Goal: Task Accomplishment & Management: Manage account settings

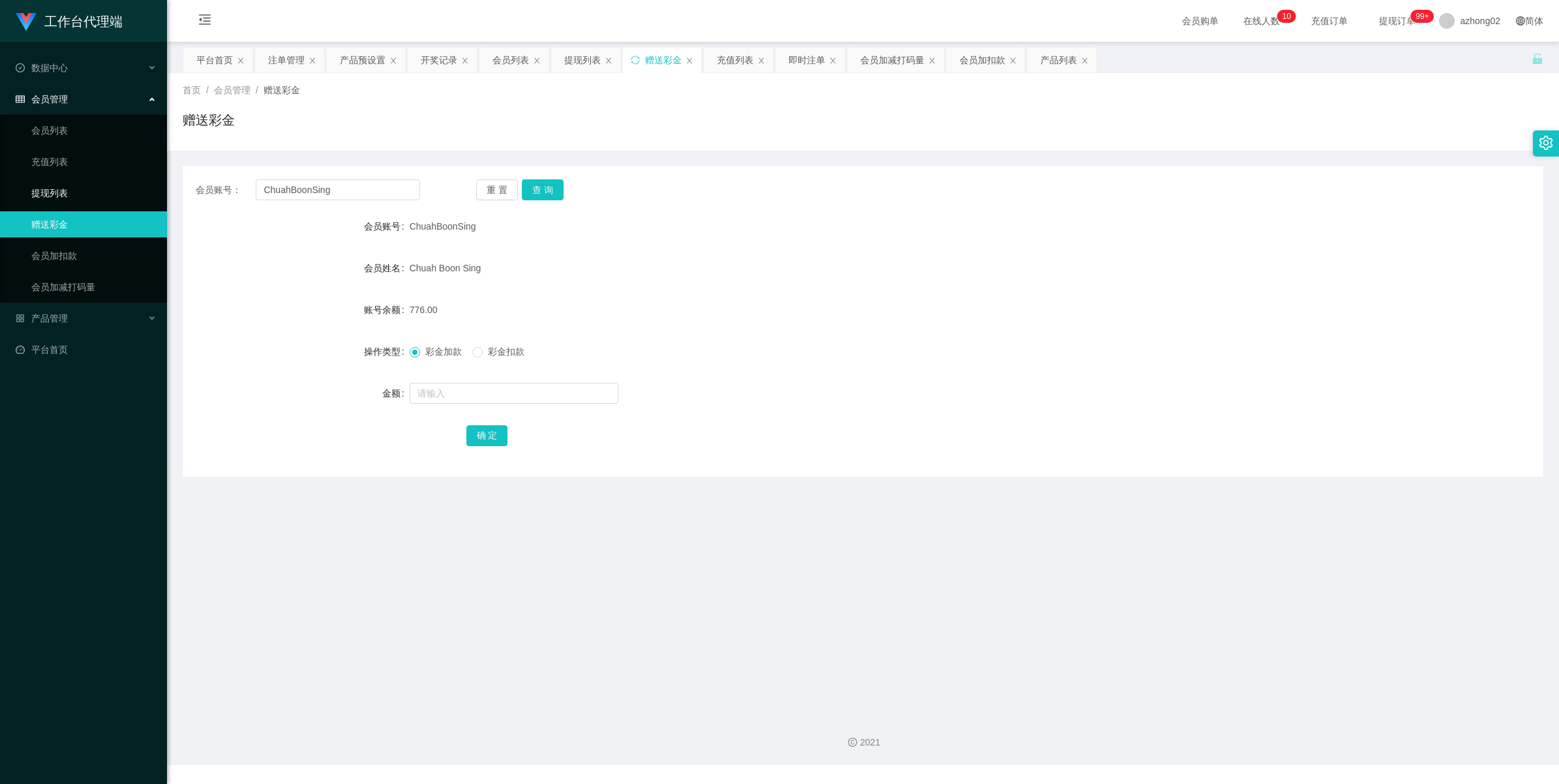
click at [93, 195] on link "提现列表" at bounding box center [94, 193] width 125 height 26
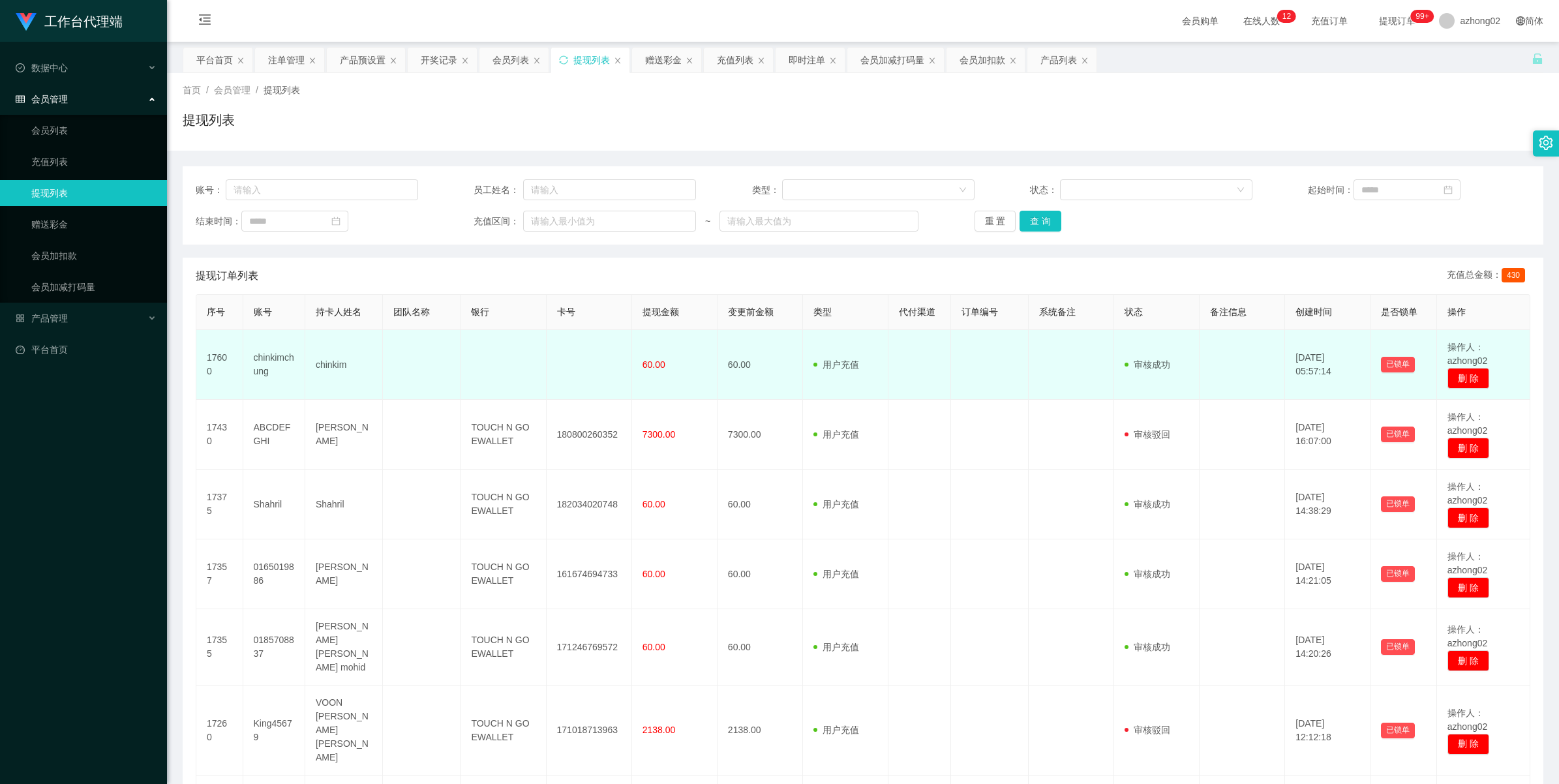
click at [274, 361] on td "chinkimchung" at bounding box center [274, 365] width 62 height 70
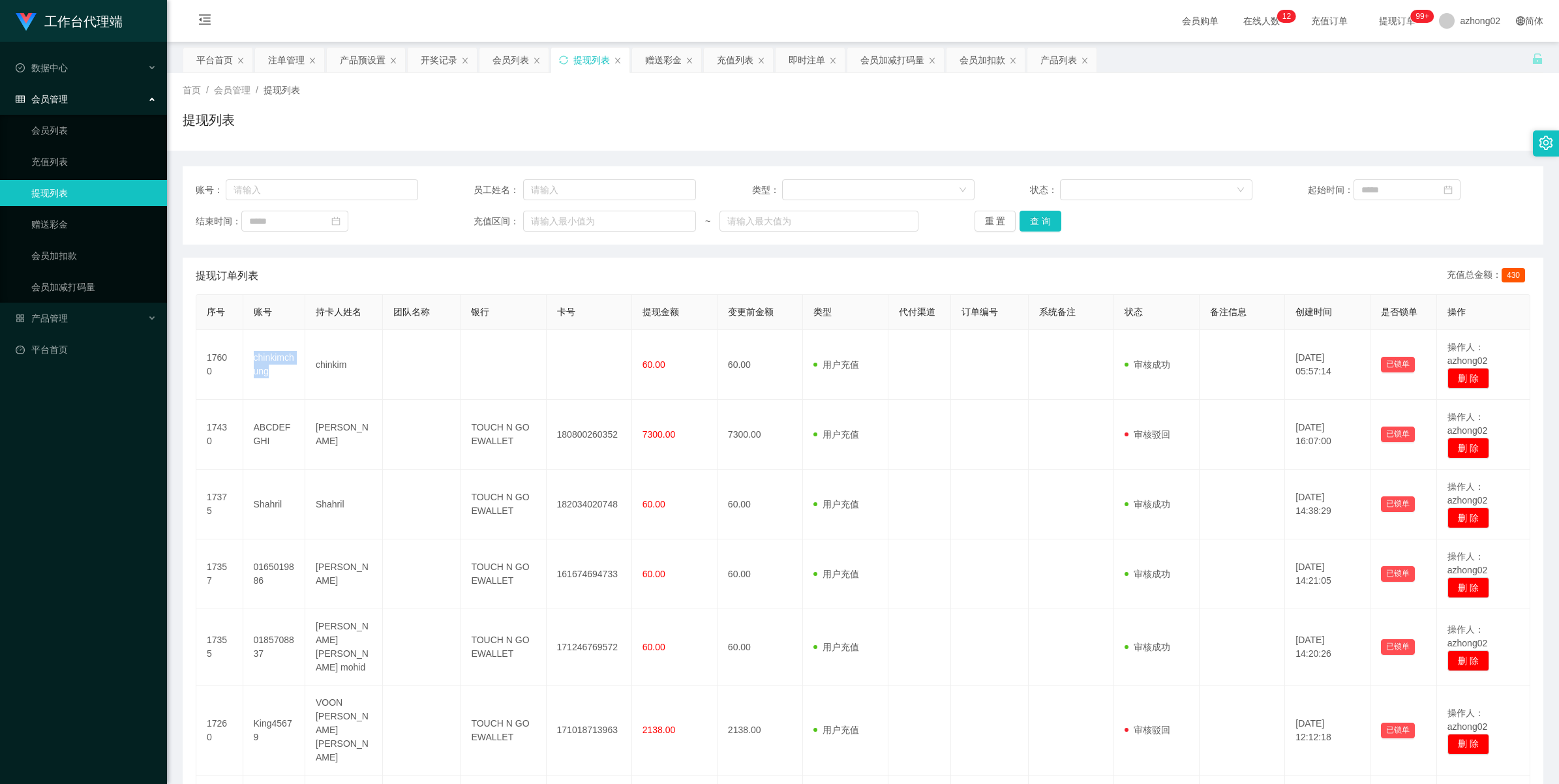
copy td "chinkimchung"
click at [66, 226] on link "赠送彩金" at bounding box center [94, 224] width 125 height 26
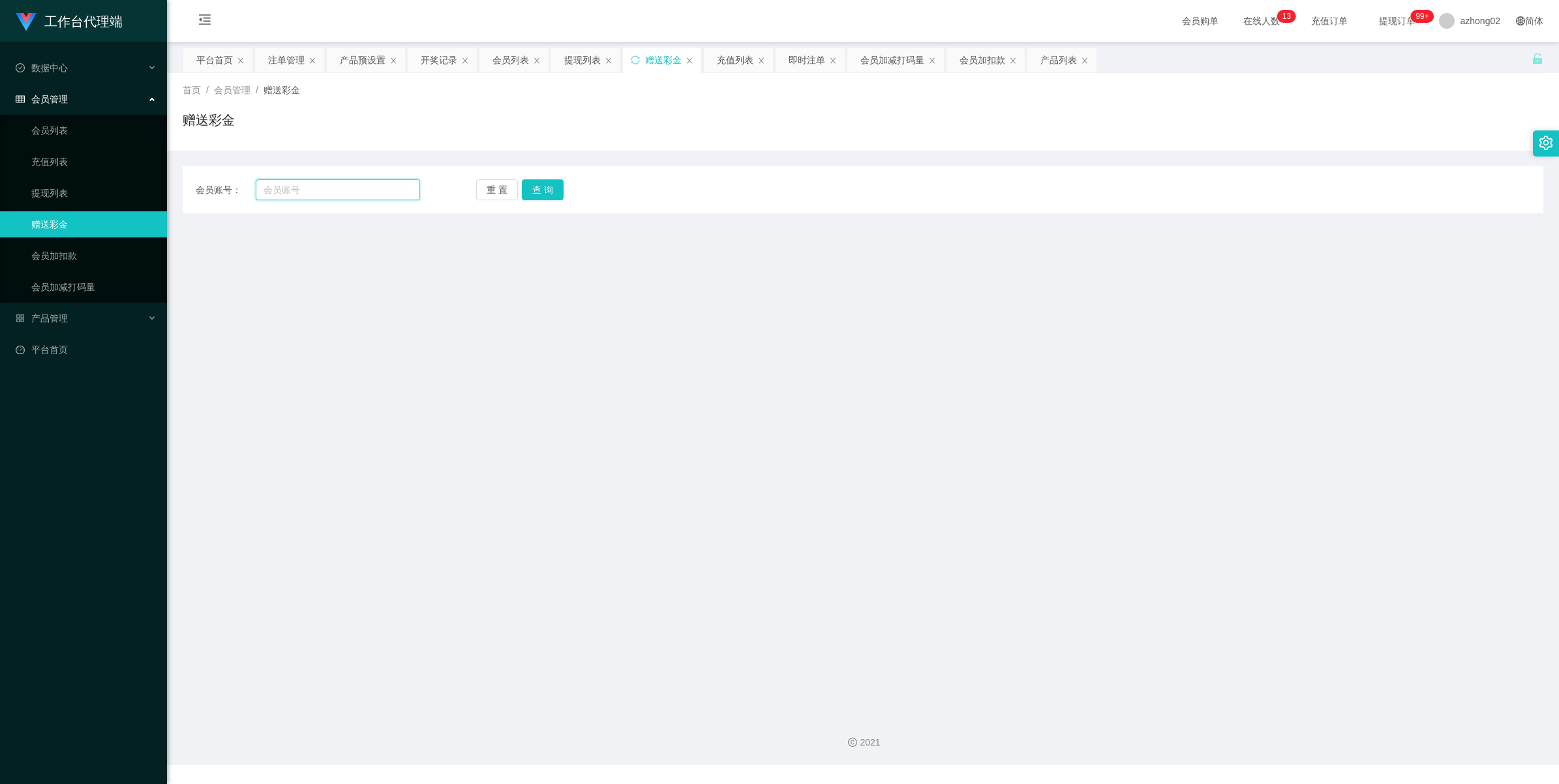
click at [330, 194] on input "text" at bounding box center [338, 189] width 164 height 21
paste input "chinkimchung"
type input "chinkimchung"
click at [550, 188] on button "查 询" at bounding box center [542, 189] width 42 height 21
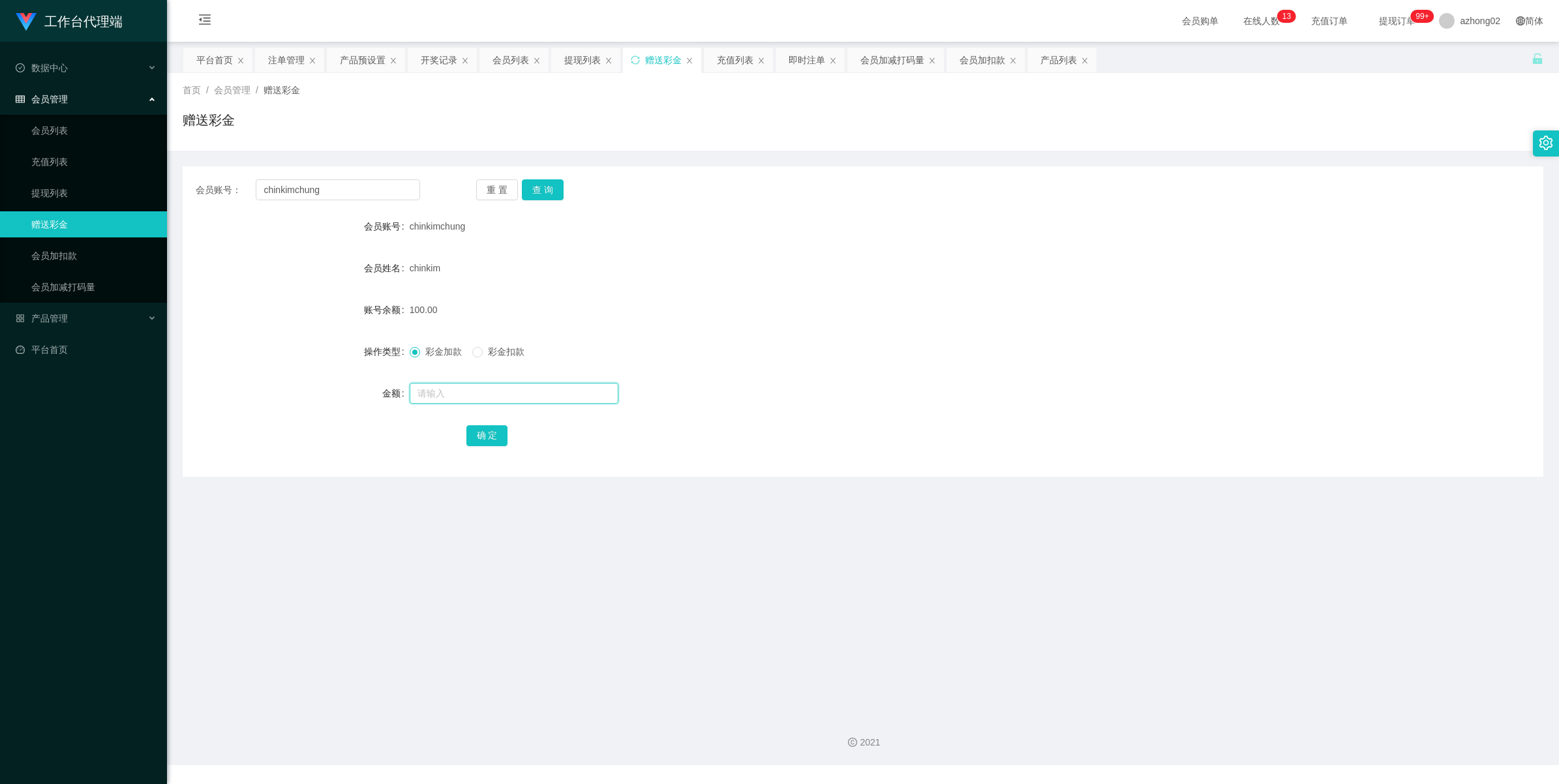
click at [486, 389] on input "text" at bounding box center [514, 393] width 209 height 21
type input "30"
click at [491, 439] on button "确 定" at bounding box center [487, 435] width 42 height 21
click at [532, 184] on button "查 询" at bounding box center [542, 189] width 42 height 21
click at [546, 187] on button "查 询" at bounding box center [542, 189] width 42 height 21
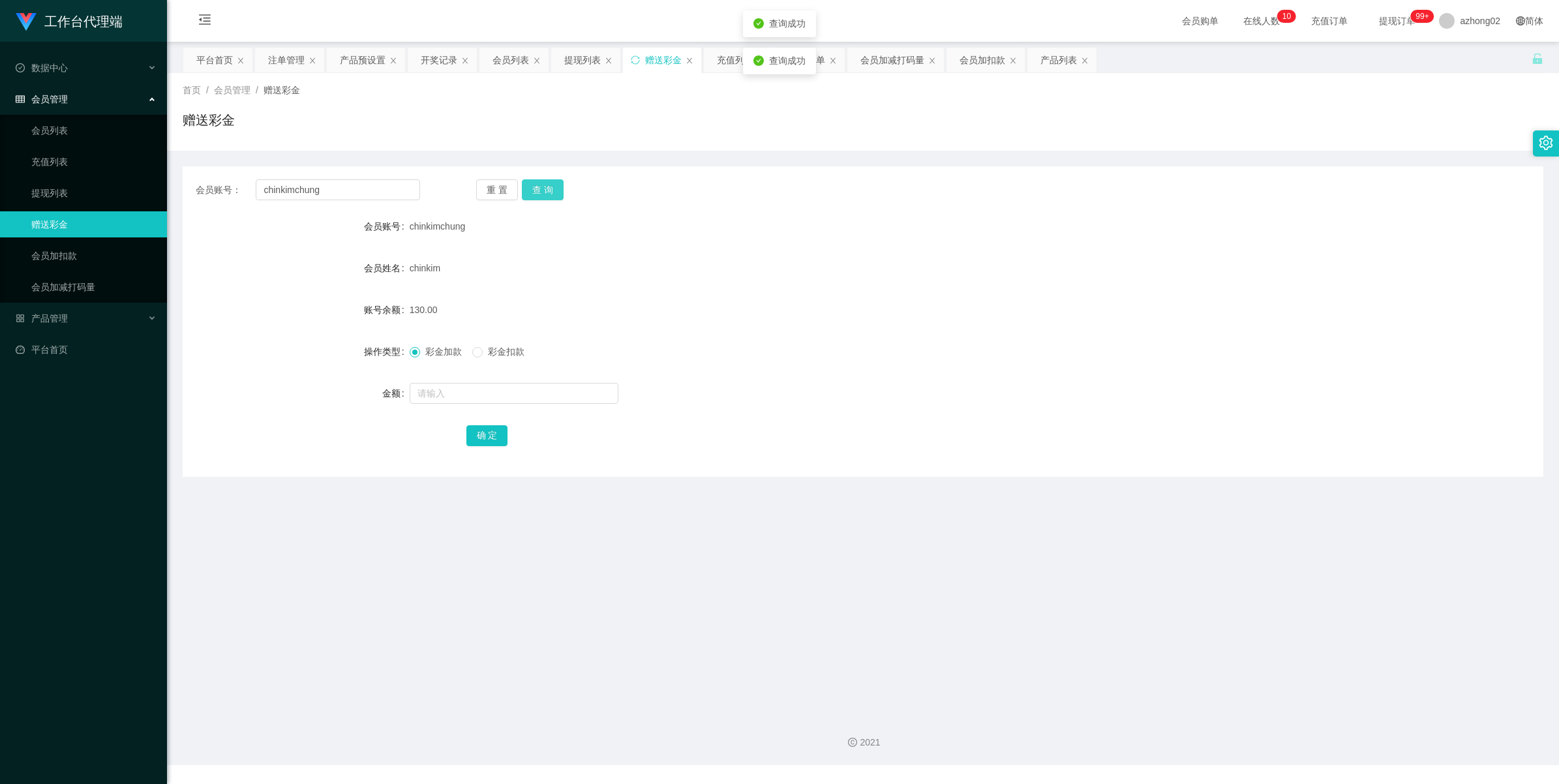
click at [546, 187] on button "查 询" at bounding box center [542, 189] width 42 height 21
click at [546, 187] on div "重 置 查 询" at bounding box center [589, 189] width 225 height 21
click at [546, 187] on button "查 询" at bounding box center [542, 189] width 42 height 21
click at [276, 191] on input "chinkimchung" at bounding box center [338, 189] width 164 height 21
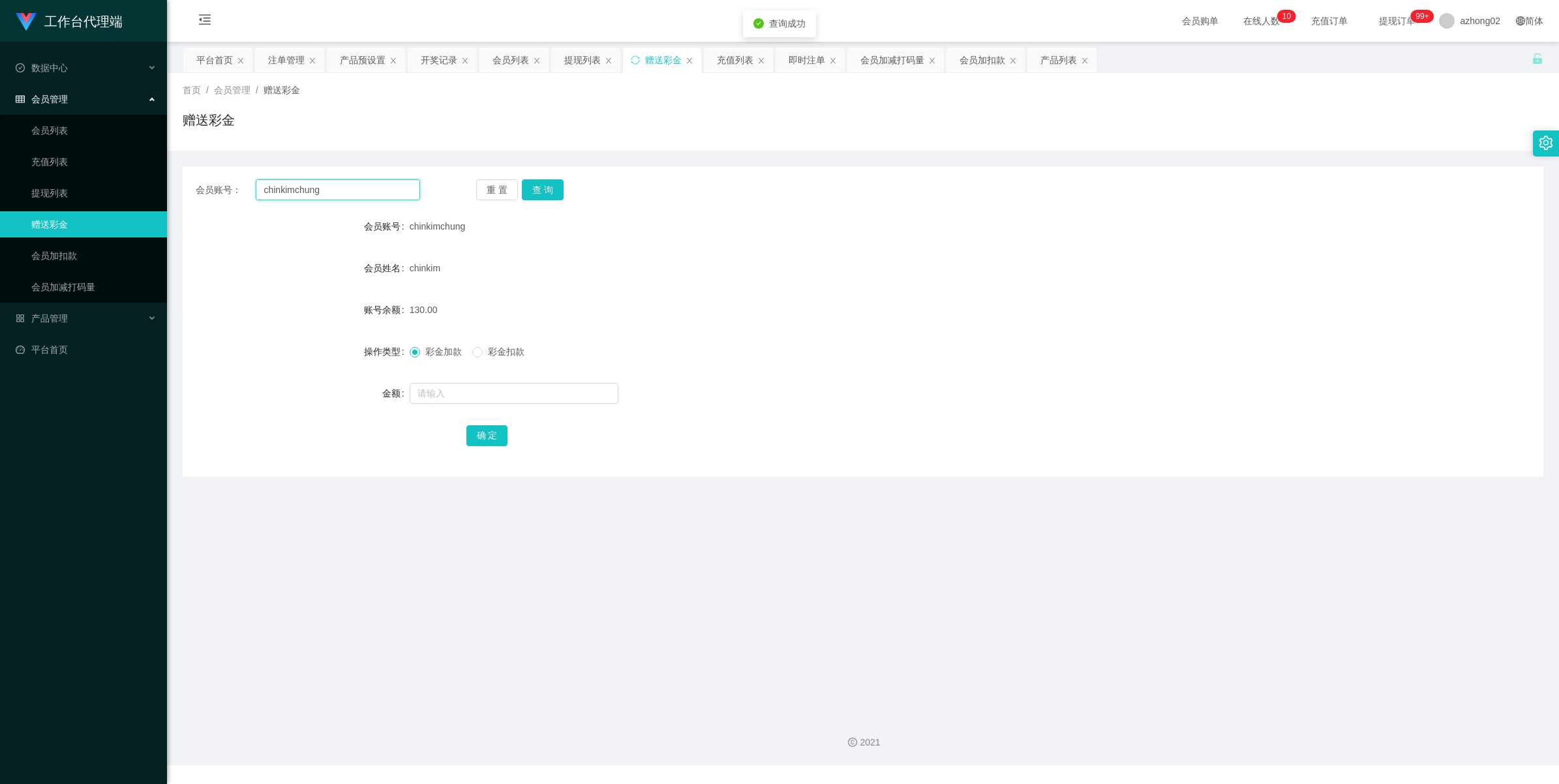
click at [276, 191] on input "chinkimchung" at bounding box center [338, 189] width 164 height 21
click at [34, 317] on span "产品管理" at bounding box center [42, 318] width 52 height 11
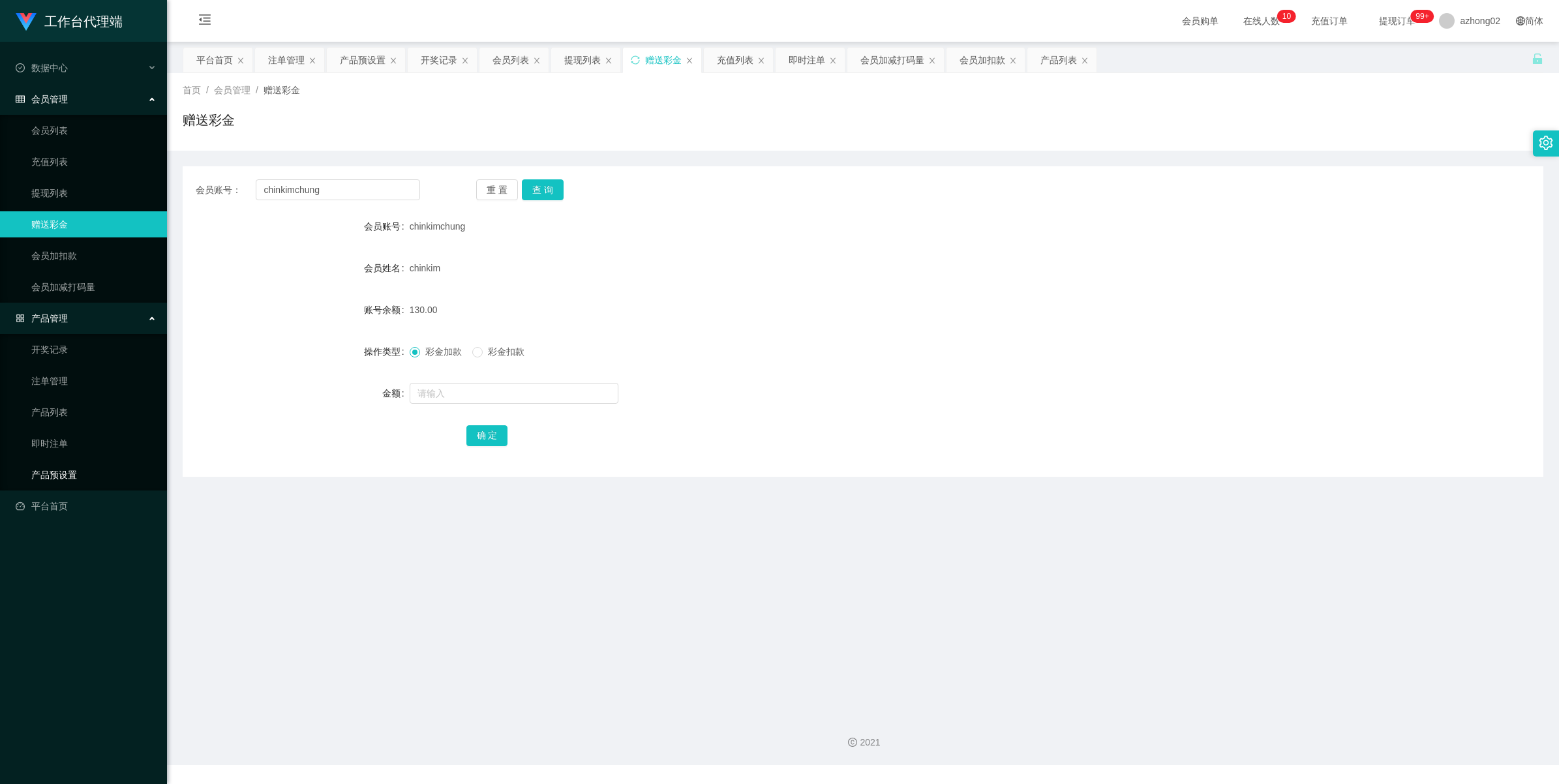
click at [70, 479] on link "产品预设置" at bounding box center [94, 474] width 125 height 26
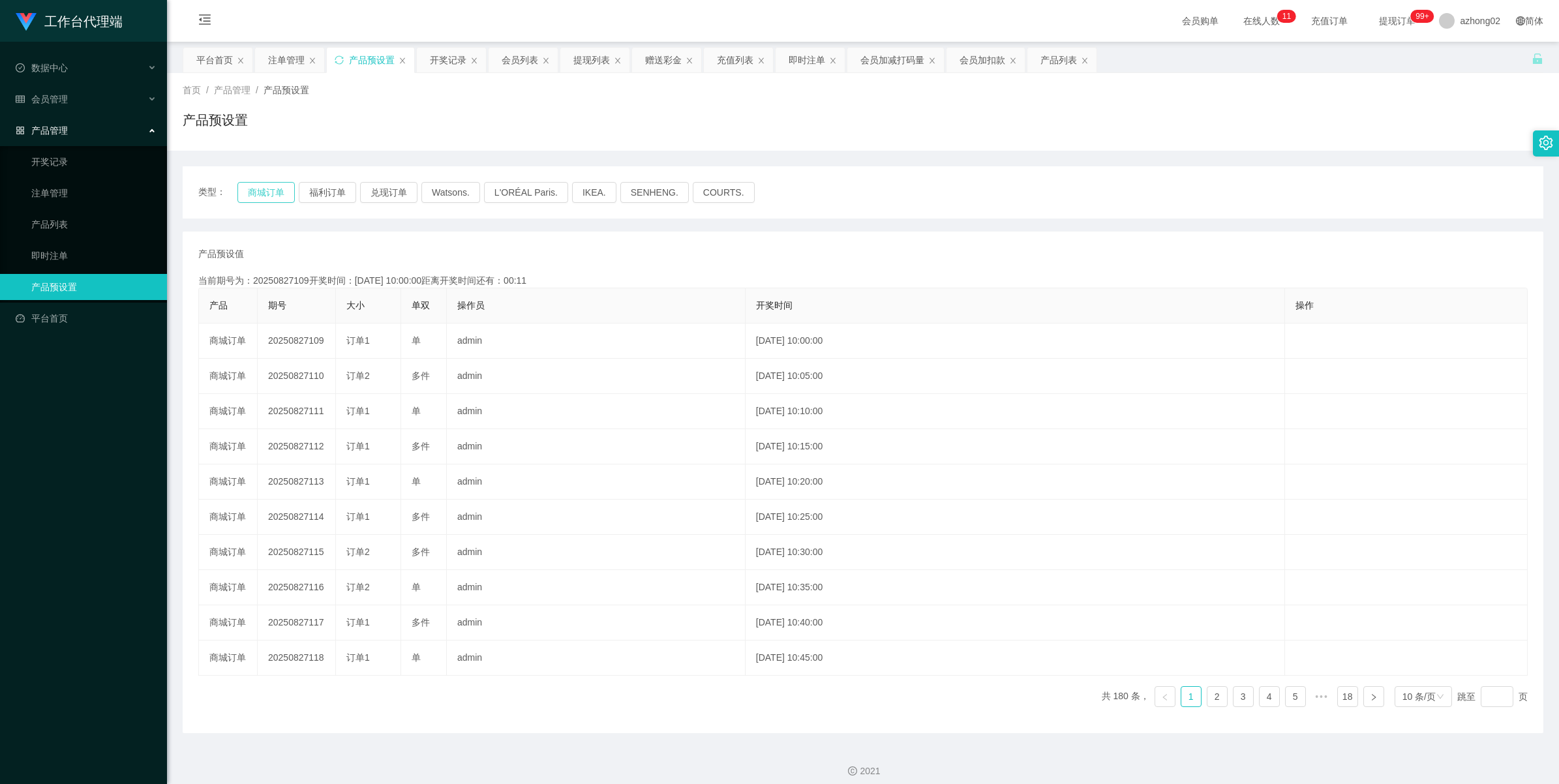
click at [269, 191] on button "商城订单" at bounding box center [266, 192] width 57 height 21
click at [288, 62] on div "注单管理" at bounding box center [286, 60] width 37 height 25
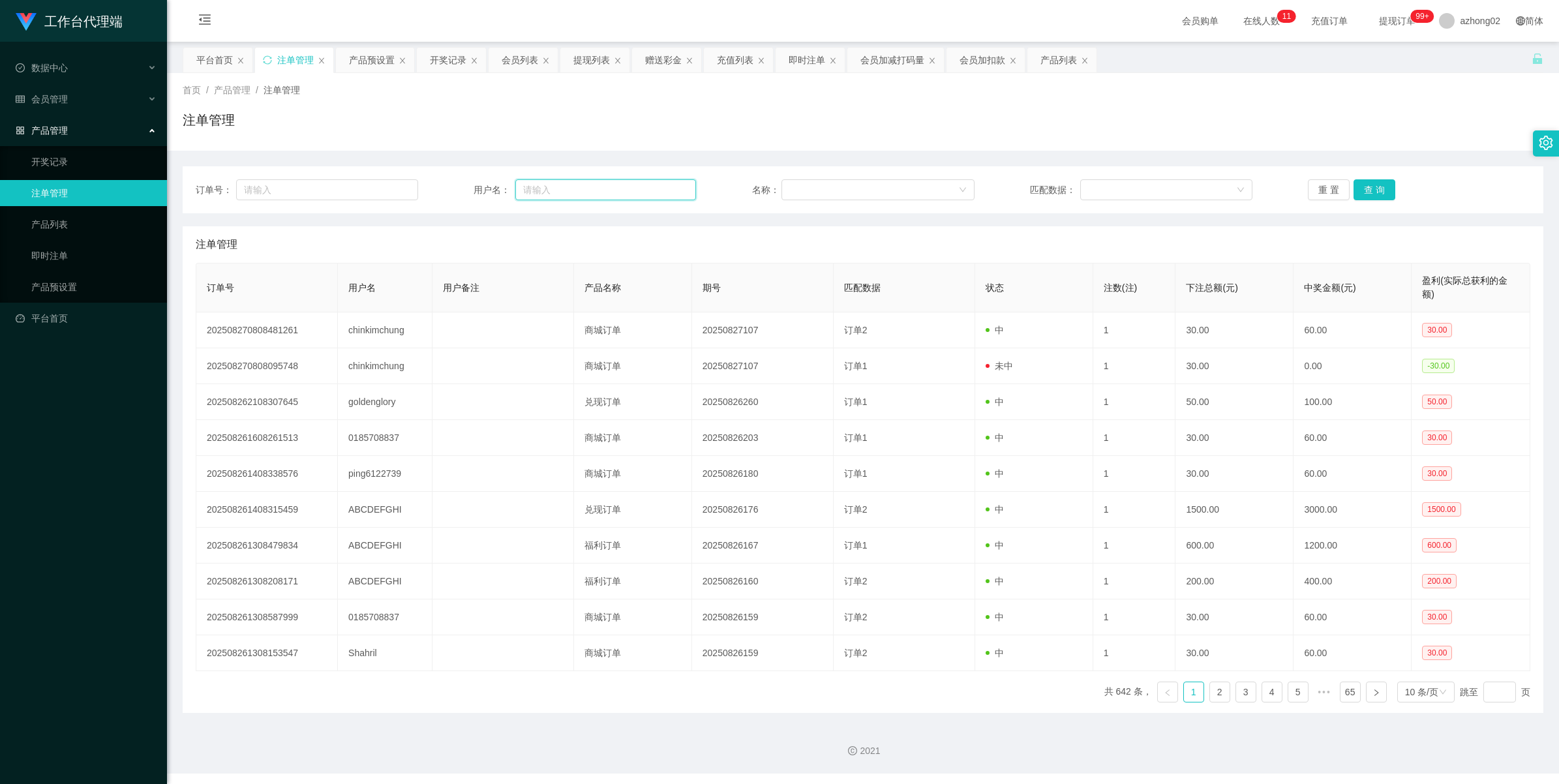
click at [624, 194] on input "text" at bounding box center [605, 189] width 181 height 21
paste input "chinkimchung"
type input "chinkimchung"
click at [1373, 181] on button "查 询" at bounding box center [1374, 189] width 42 height 21
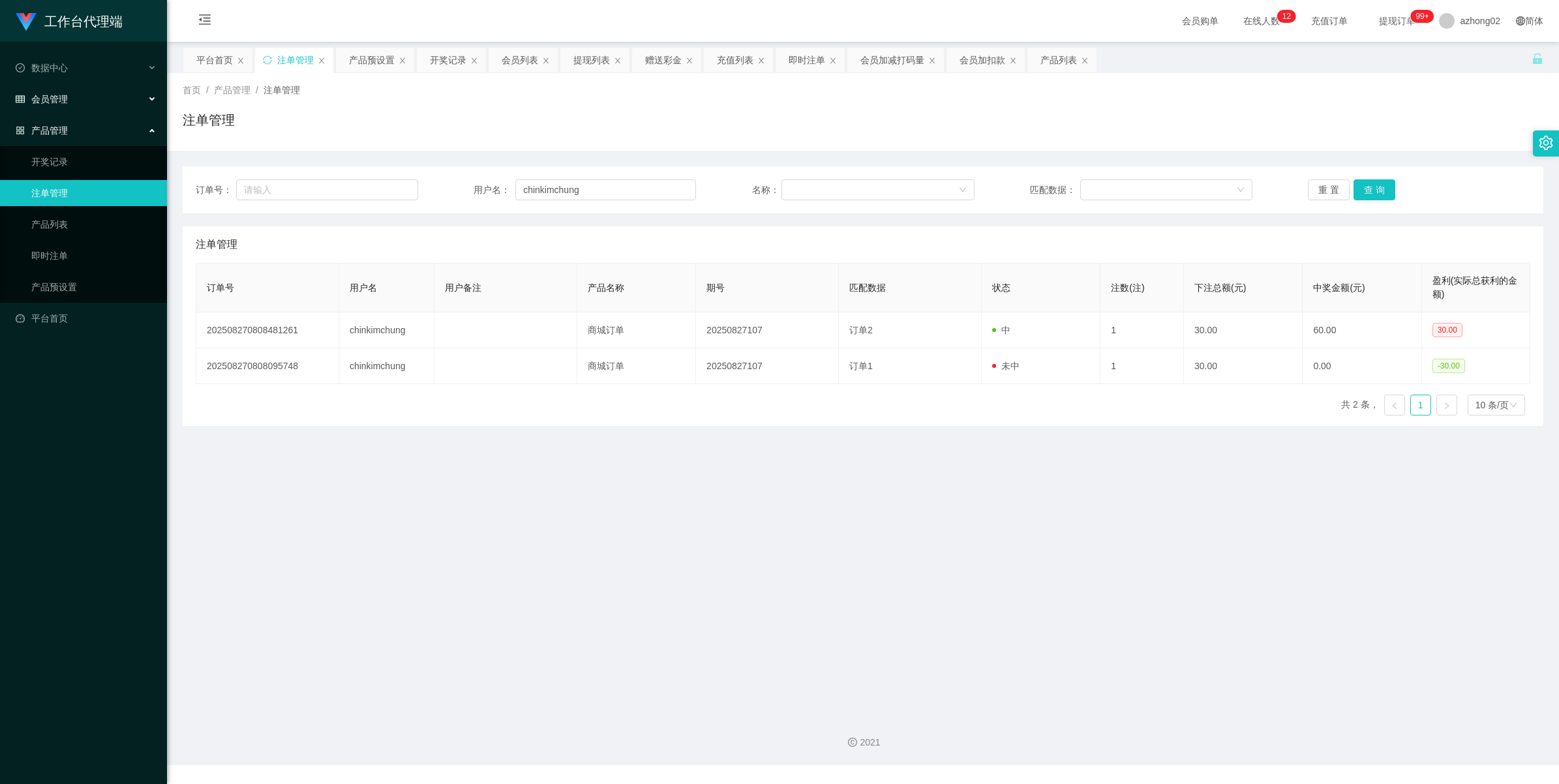
click at [44, 106] on div "会员管理" at bounding box center [83, 99] width 167 height 26
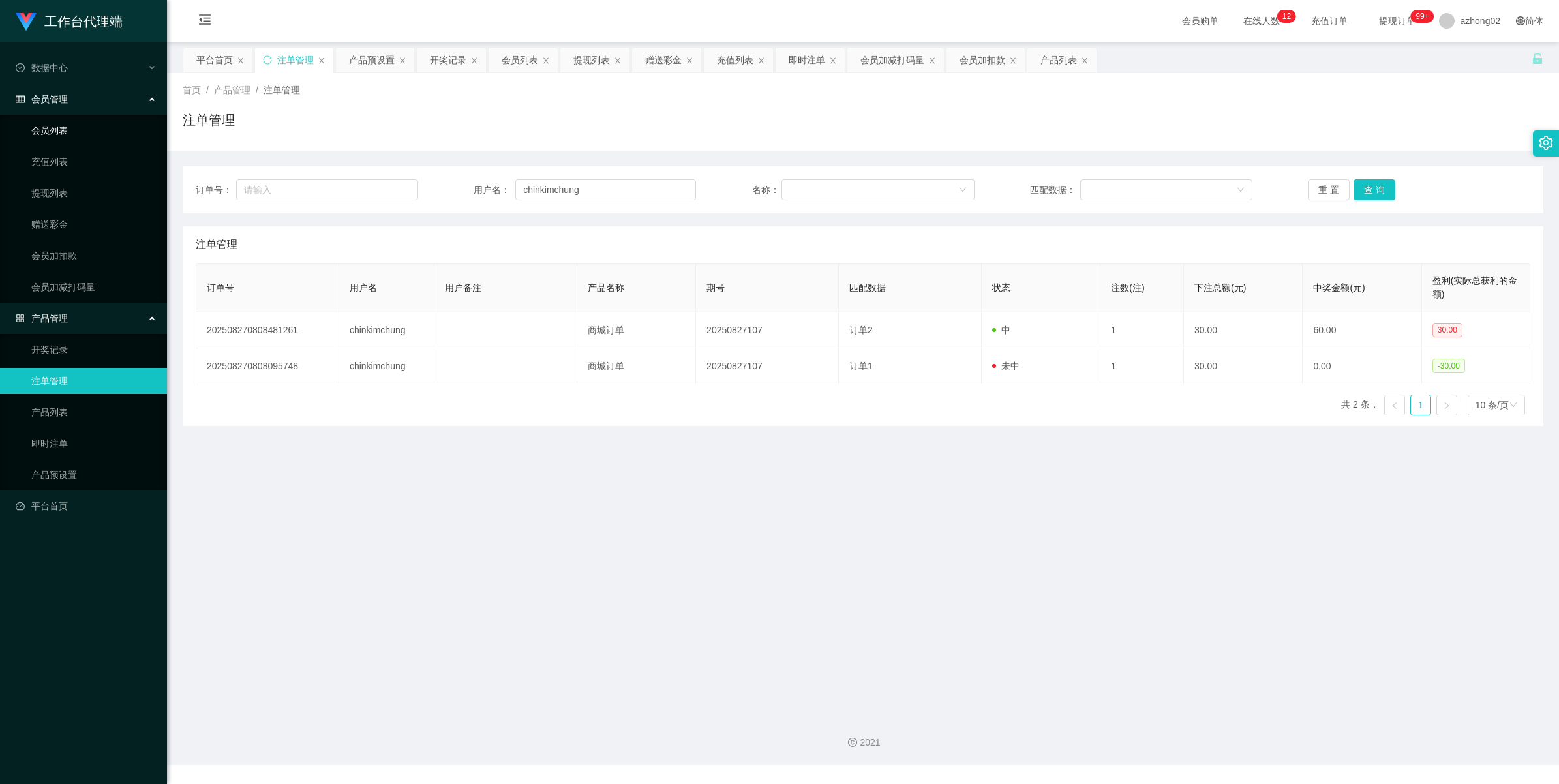
click at [65, 129] on link "会员列表" at bounding box center [94, 130] width 125 height 26
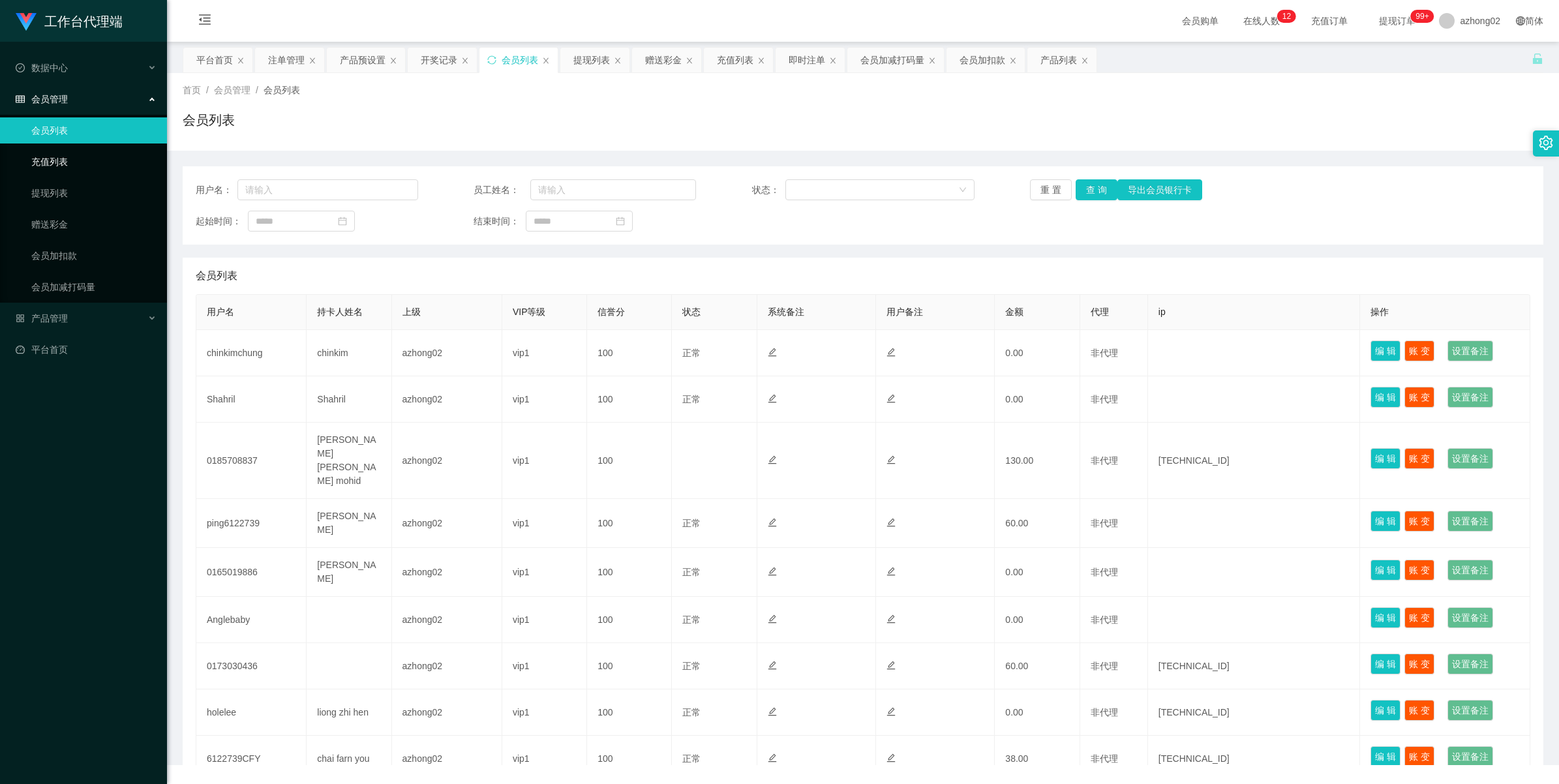
click at [57, 161] on link "充值列表" at bounding box center [94, 161] width 125 height 26
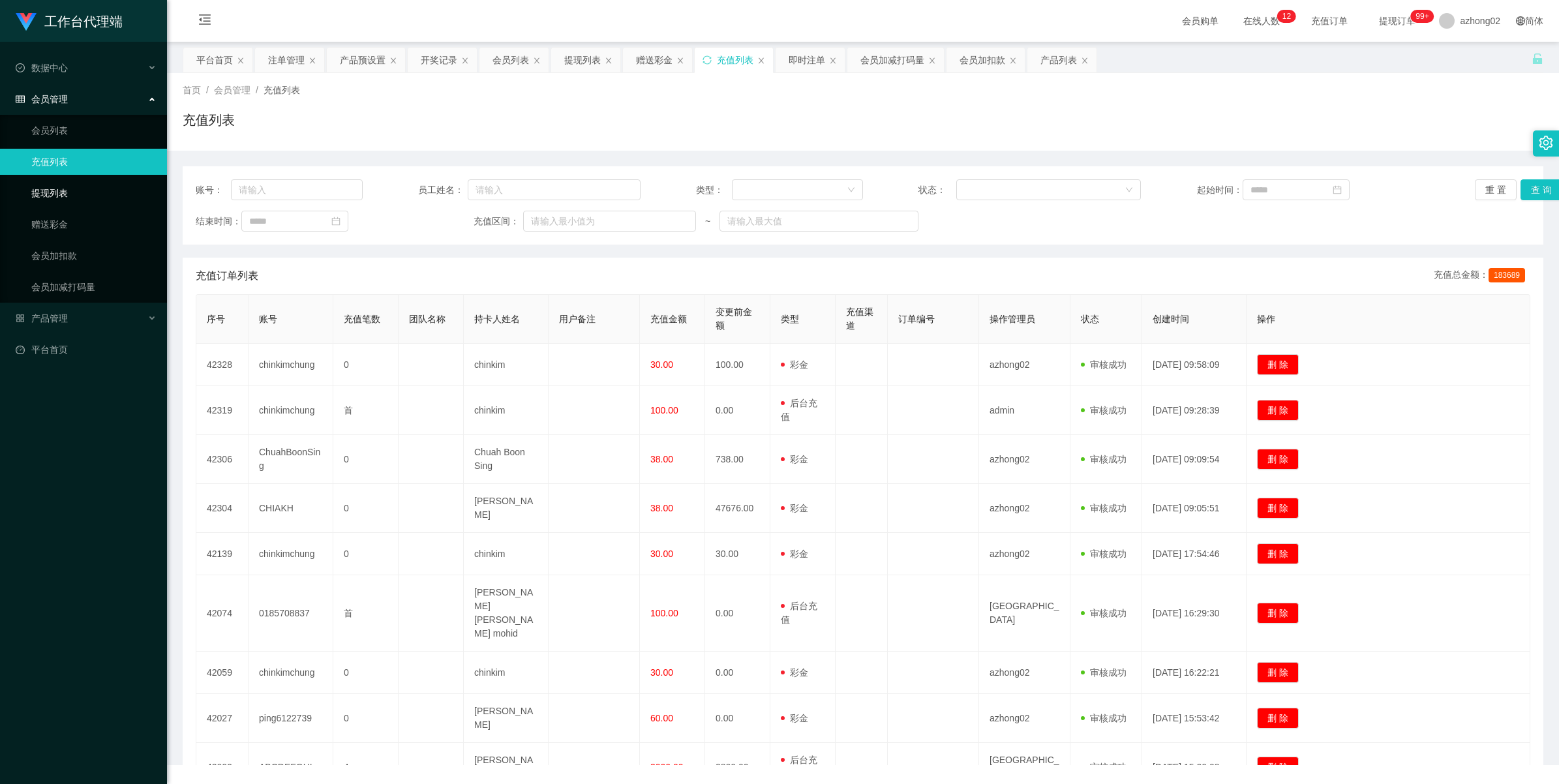
click at [62, 187] on link "提现列表" at bounding box center [94, 193] width 125 height 26
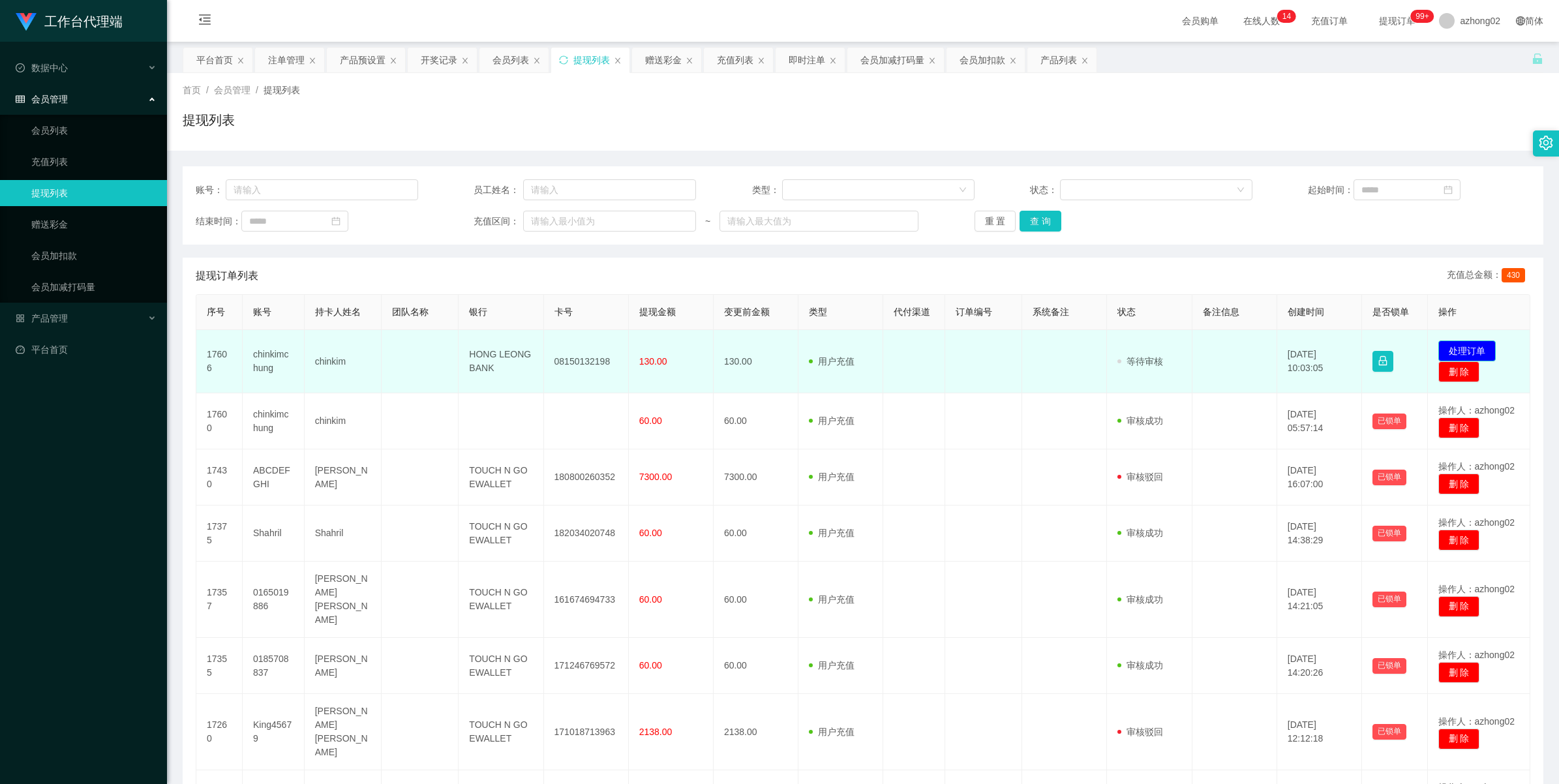
click at [1445, 346] on button "处理订单" at bounding box center [1467, 350] width 57 height 21
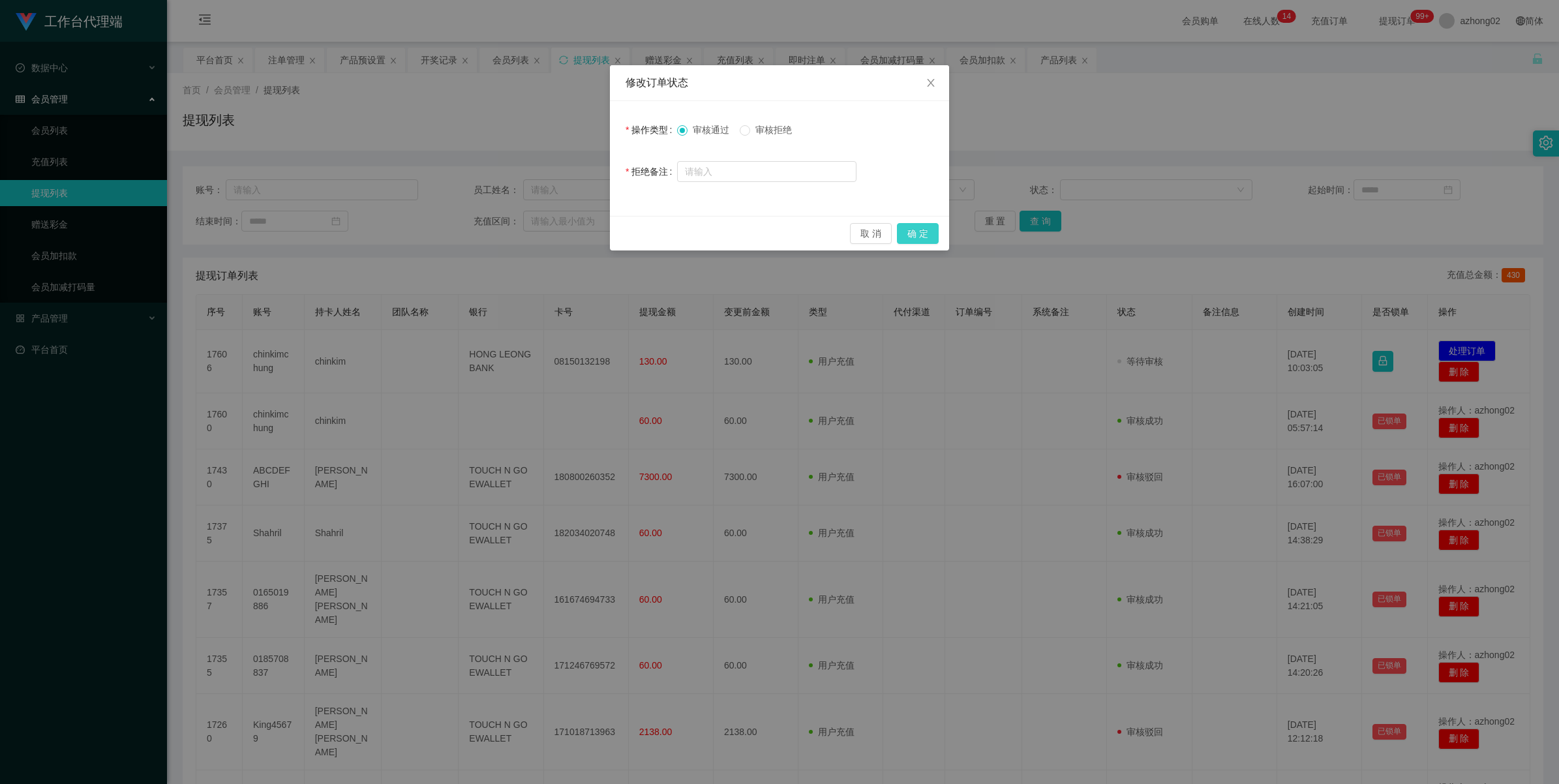
click at [914, 233] on button "确 定" at bounding box center [918, 233] width 42 height 21
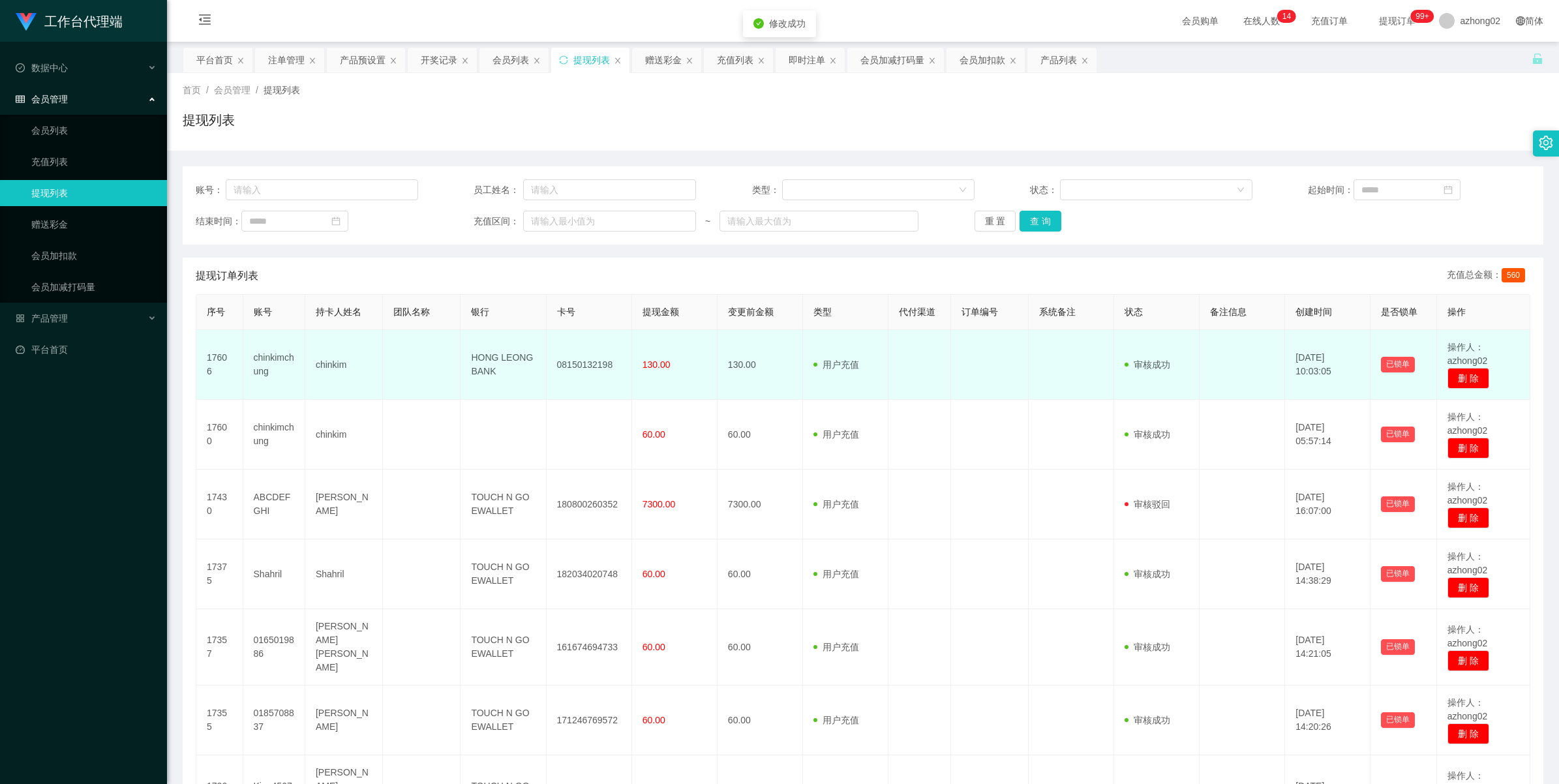
click at [581, 362] on td "08150132198" at bounding box center [589, 365] width 86 height 70
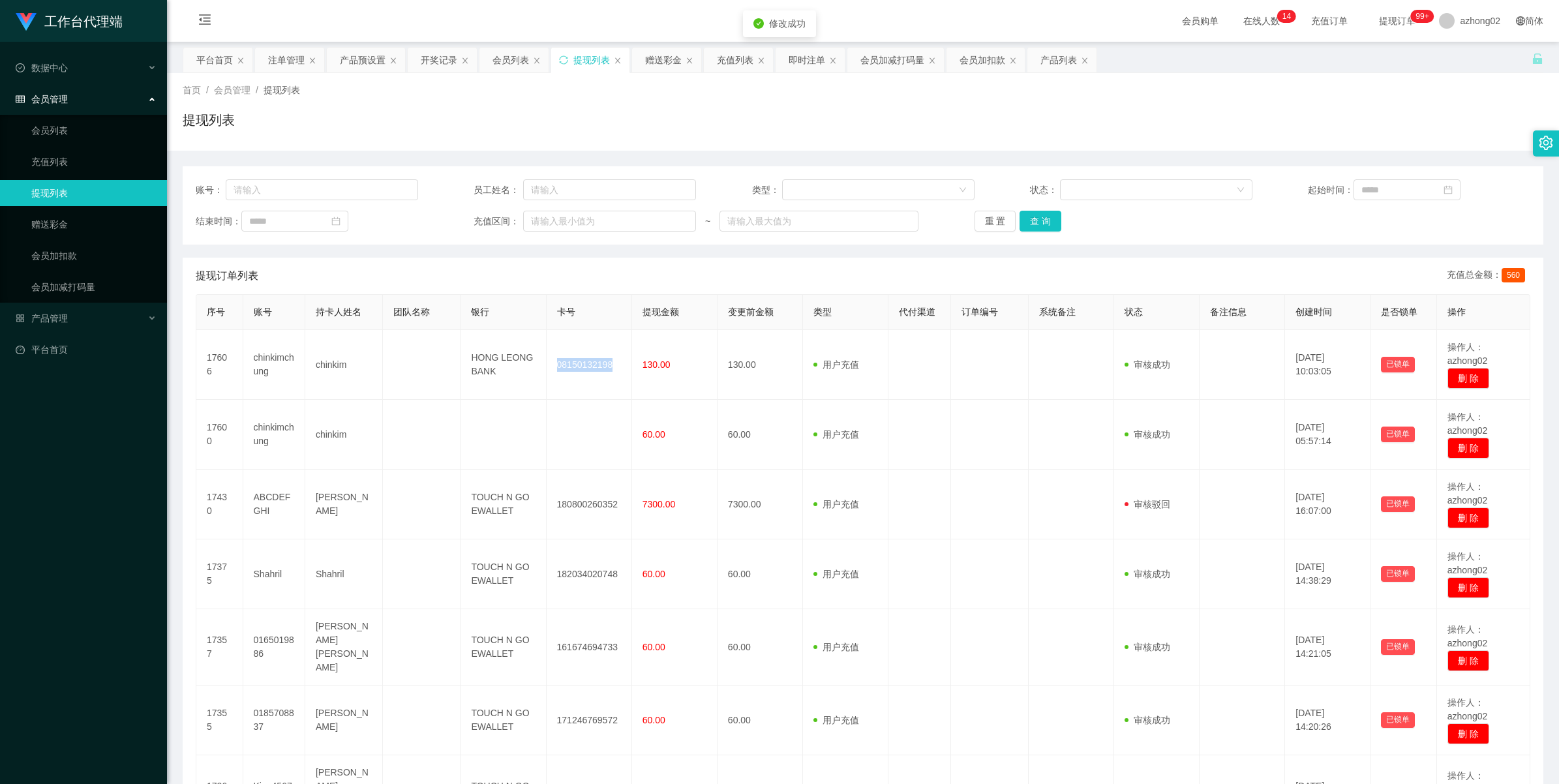
copy td "08150132198"
